Goal: Check status: Check status

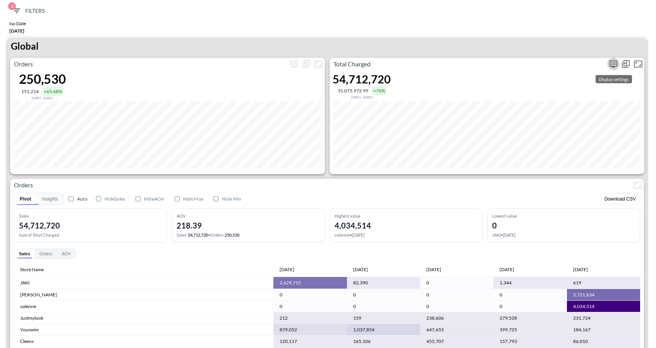
click at [610, 60] on icon "more" at bounding box center [614, 63] width 8 height 7
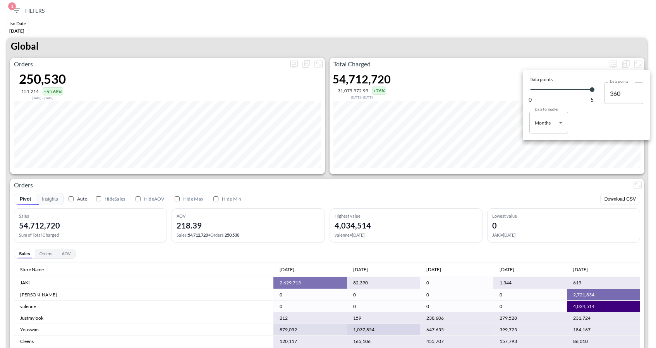
click at [548, 131] on body "BI.P.EYE, Interactive Analytics Dashboards 1 Filters Iso Date May 01, 2025 Glob…" at bounding box center [328, 174] width 656 height 348
click at [538, 137] on li "Days" at bounding box center [549, 142] width 39 height 12
type input "Days"
type input "152"
click at [532, 31] on div at bounding box center [328, 174] width 656 height 348
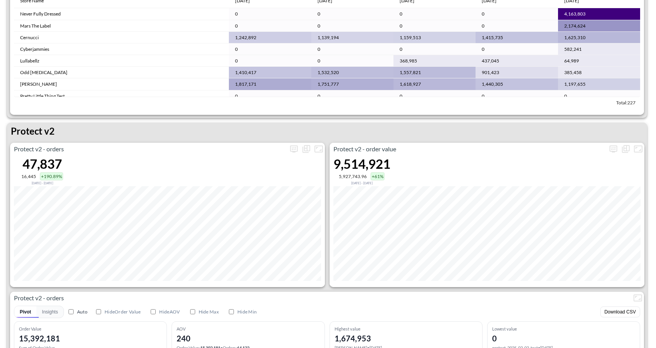
scroll to position [1414, 0]
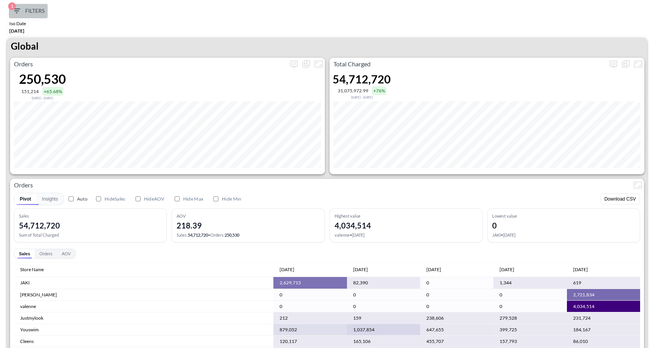
click at [14, 14] on icon "button" at bounding box center [16, 10] width 9 height 9
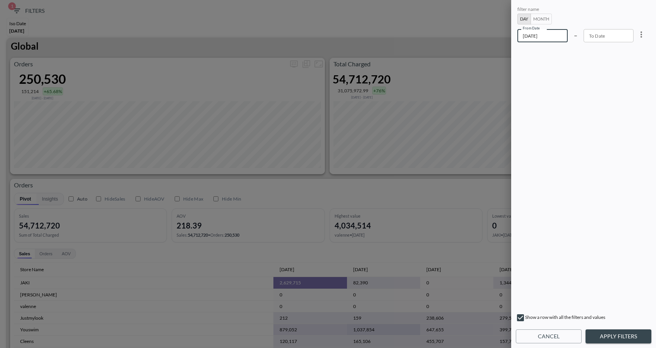
click at [547, 37] on input "[DATE]" at bounding box center [543, 35] width 50 height 13
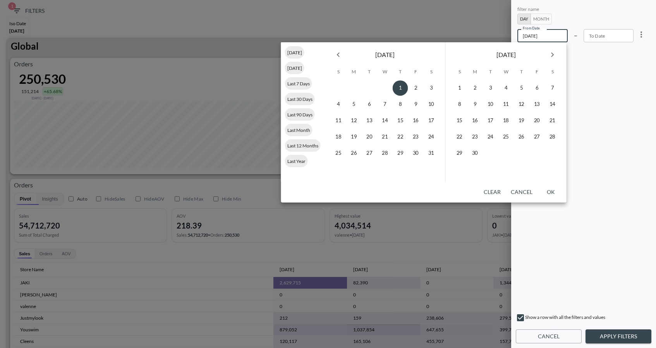
click at [556, 57] on icon "Next month" at bounding box center [552, 54] width 9 height 9
click at [479, 158] on button "29" at bounding box center [475, 152] width 15 height 15
type input "[DATE]"
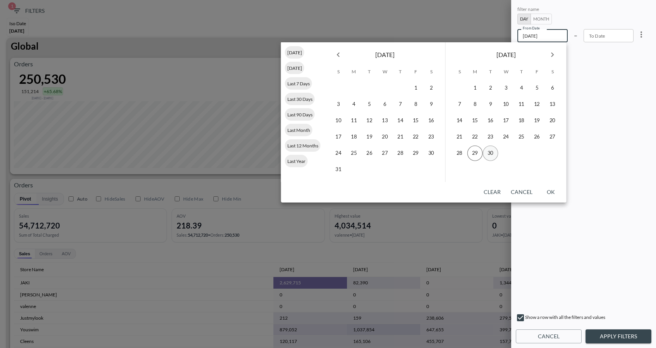
type input "YYYY-MM-DD"
click at [493, 154] on button "30" at bounding box center [490, 152] width 15 height 15
type input "[DATE]"
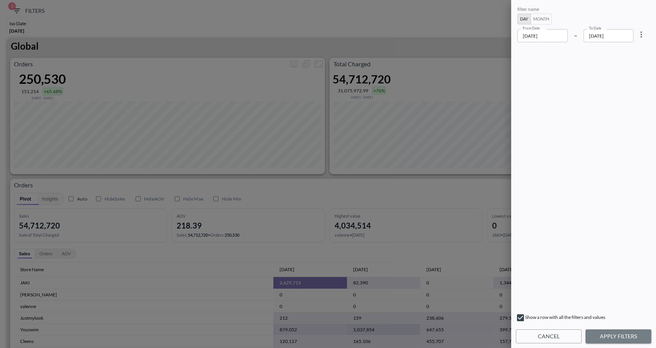
click at [607, 331] on button "Apply Filters" at bounding box center [619, 336] width 66 height 14
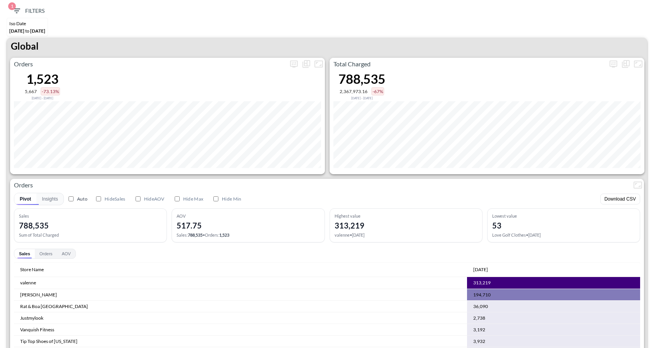
click at [541, 198] on div "Pivot Insights Auto Hide Sales Hide AOV Hide Max Hide Min Download CSV" at bounding box center [327, 199] width 627 height 12
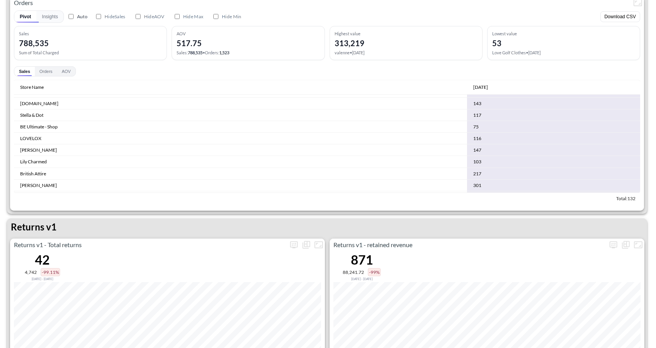
scroll to position [1446, 0]
